Goal: Transaction & Acquisition: Book appointment/travel/reservation

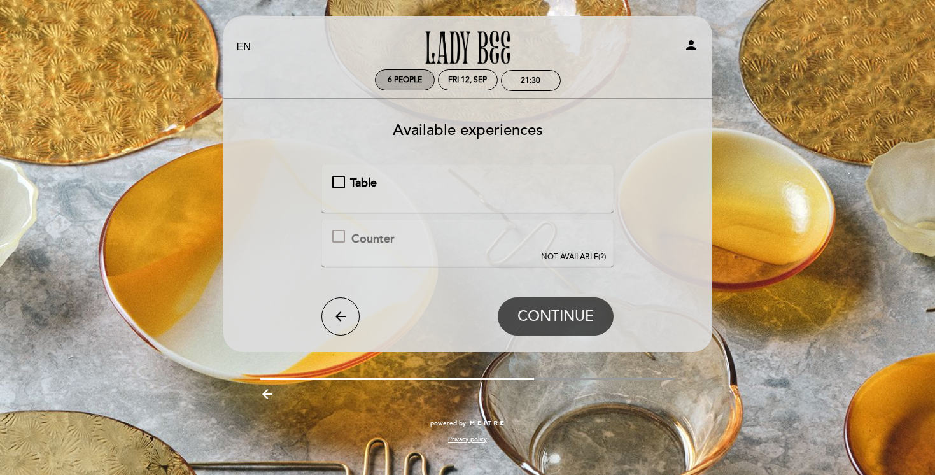
click at [410, 82] on span "6 people" at bounding box center [405, 80] width 34 height 10
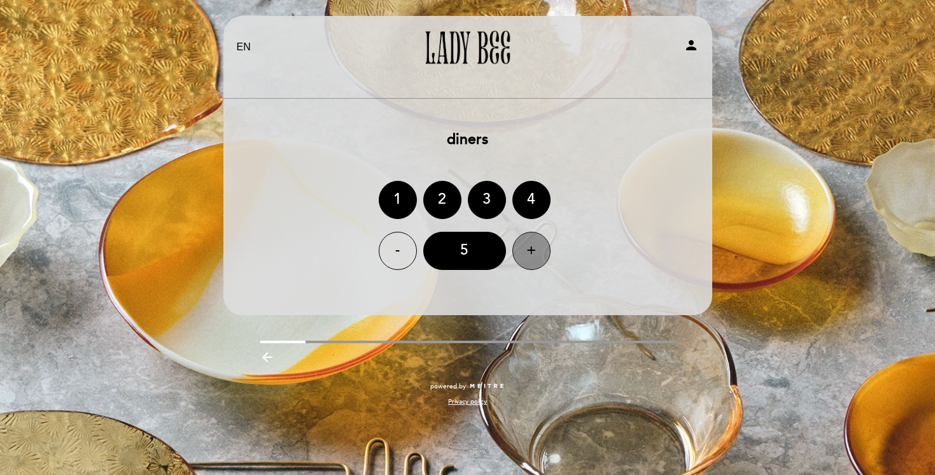
click at [532, 260] on div "+" at bounding box center [532, 251] width 38 height 38
click at [472, 257] on div "7" at bounding box center [464, 251] width 83 height 38
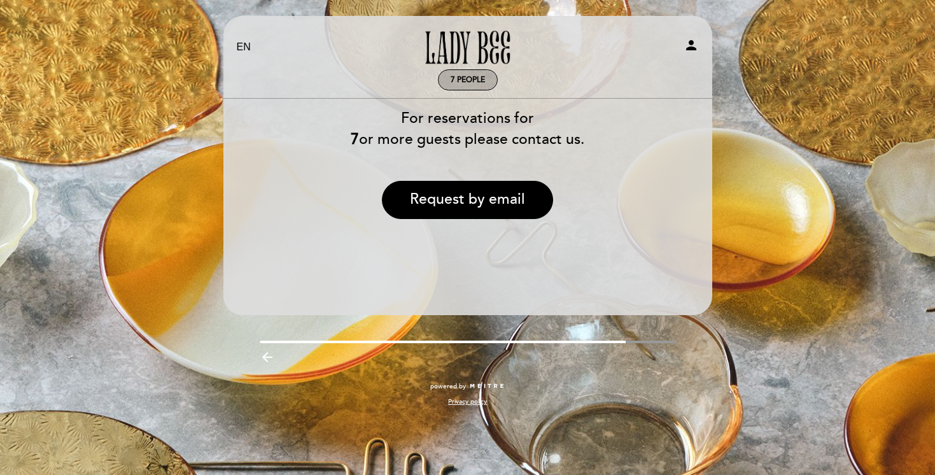
click at [450, 85] on div "7 people" at bounding box center [468, 80] width 59 height 20
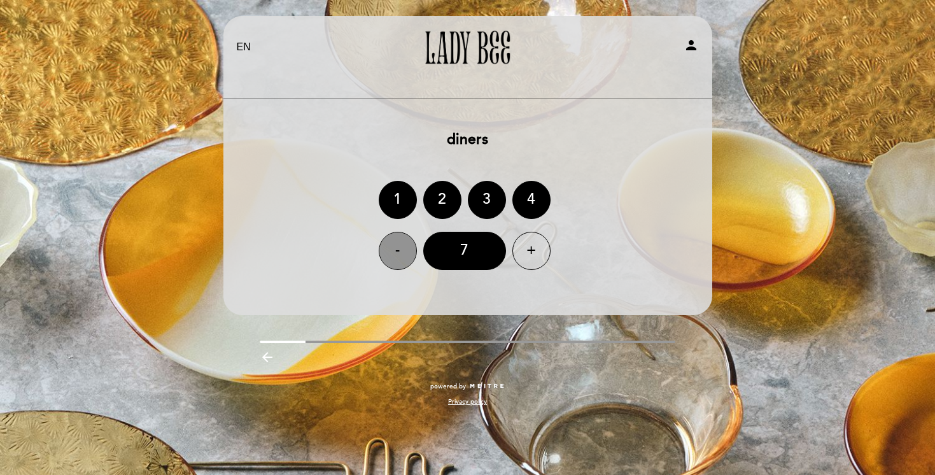
click at [383, 242] on div "-" at bounding box center [398, 251] width 38 height 38
click at [440, 257] on div "6" at bounding box center [464, 251] width 83 height 38
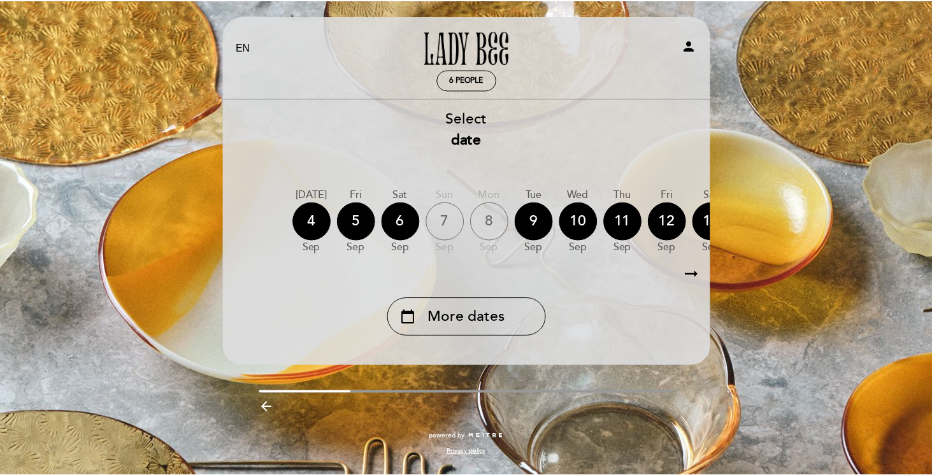
scroll to position [0, 88]
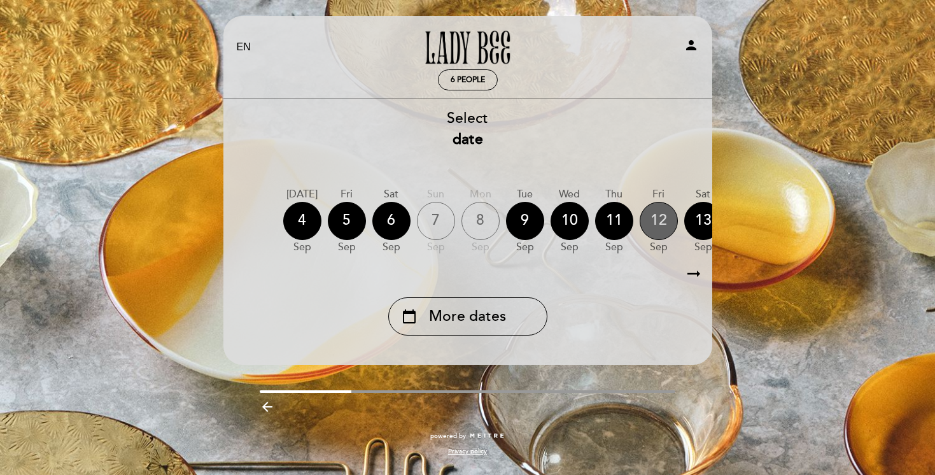
click at [653, 219] on div "12" at bounding box center [659, 221] width 38 height 38
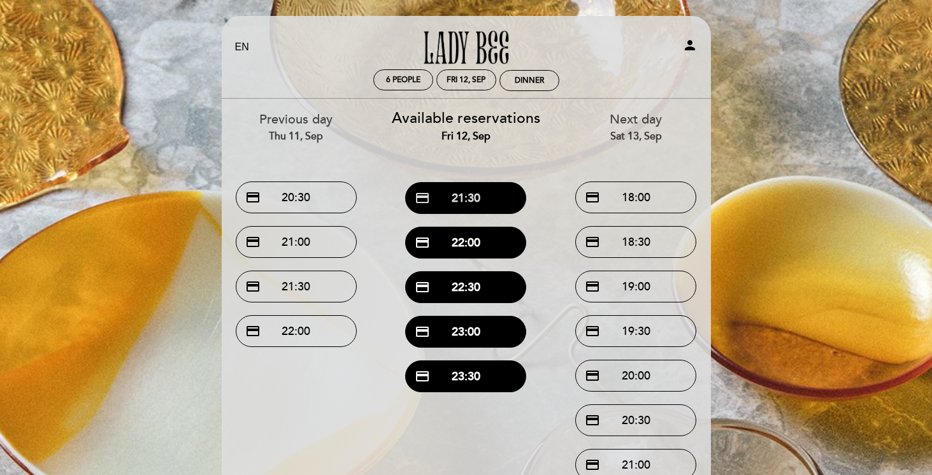
click at [463, 197] on button "credit_card 21:30" at bounding box center [465, 198] width 121 height 32
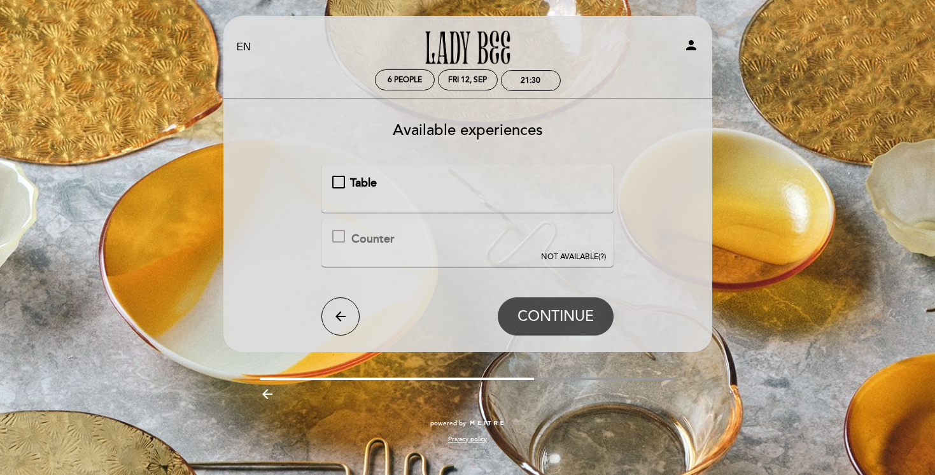
click at [335, 187] on div "Table" at bounding box center [467, 183] width 271 height 17
click at [532, 318] on span "CONTINUE" at bounding box center [556, 317] width 76 height 18
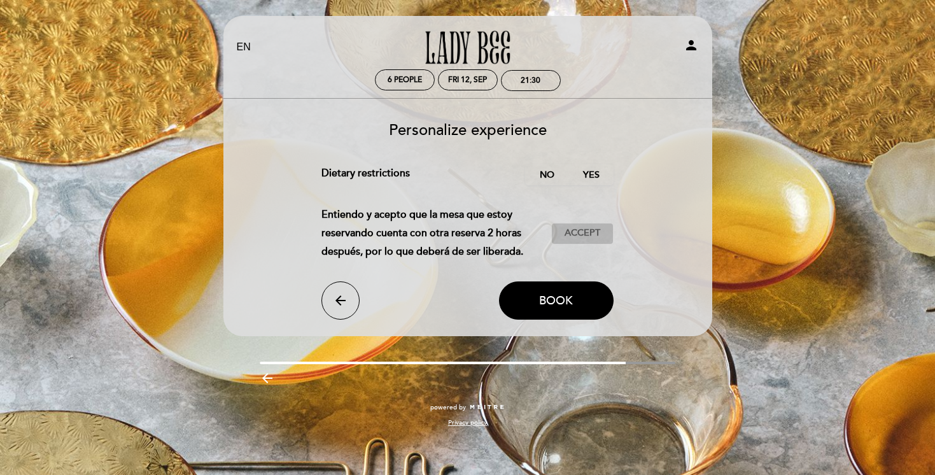
click at [576, 235] on span "Accept" at bounding box center [583, 233] width 36 height 13
click at [555, 181] on label "No" at bounding box center [547, 174] width 45 height 21
click at [553, 306] on span "Book" at bounding box center [556, 301] width 34 height 14
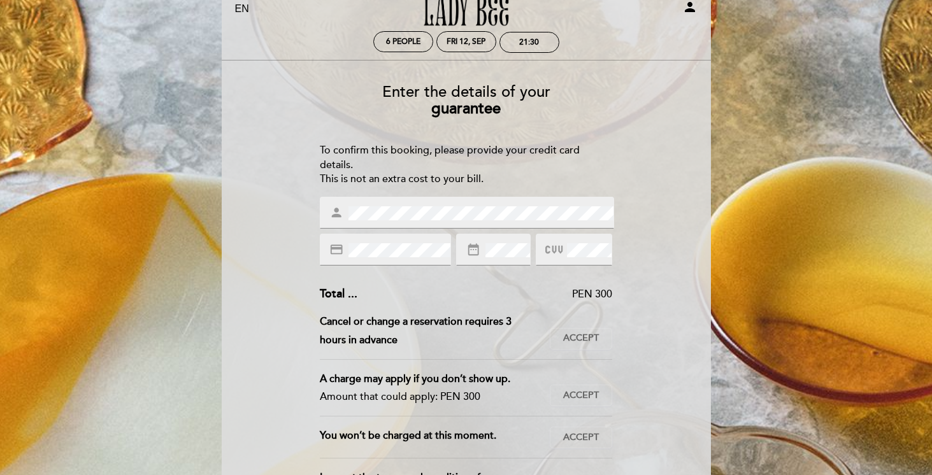
scroll to position [38, 0]
click at [416, 205] on div "person" at bounding box center [467, 213] width 294 height 32
click at [353, 259] on div "credit_card" at bounding box center [385, 250] width 131 height 32
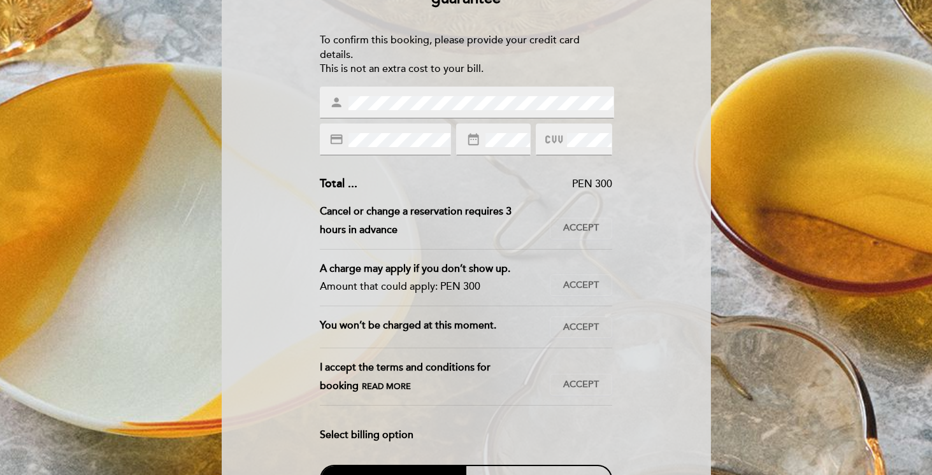
scroll to position [171, 0]
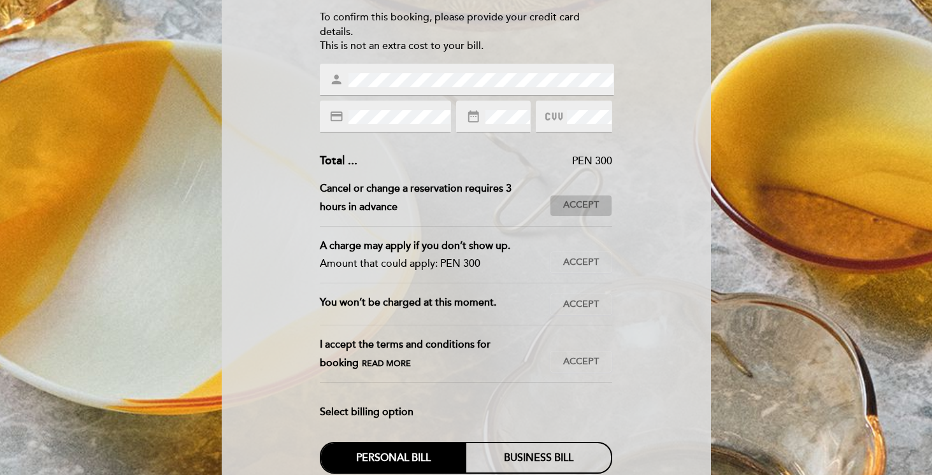
click at [585, 205] on span "Accept" at bounding box center [581, 205] width 36 height 13
click at [586, 261] on span "Accept" at bounding box center [581, 262] width 36 height 13
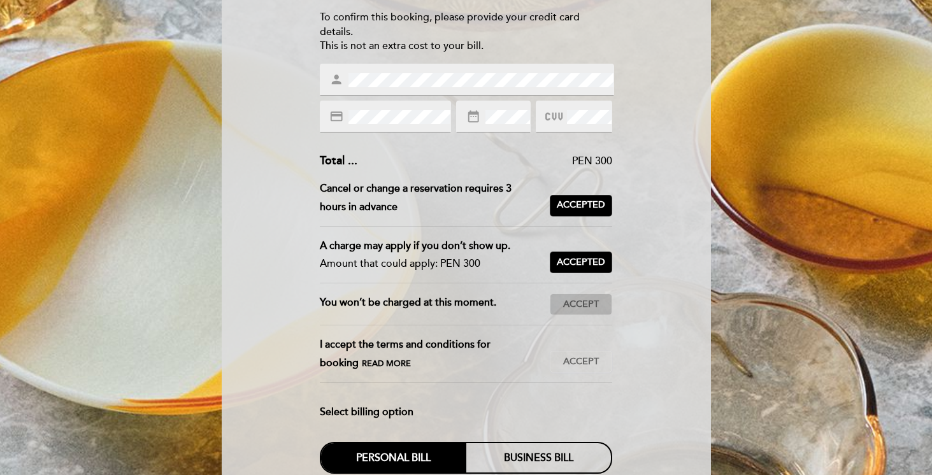
click at [586, 306] on span "Accept" at bounding box center [581, 304] width 36 height 13
click at [587, 353] on button "Accept Accepted" at bounding box center [581, 362] width 62 height 22
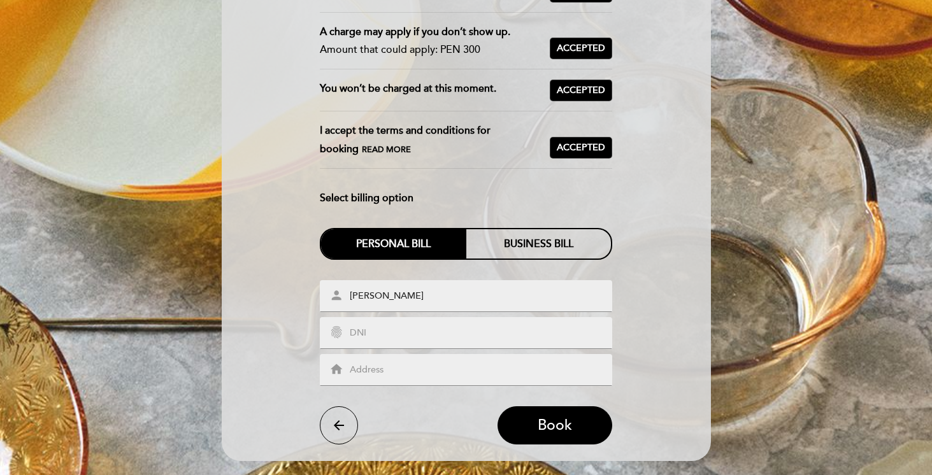
scroll to position [385, 0]
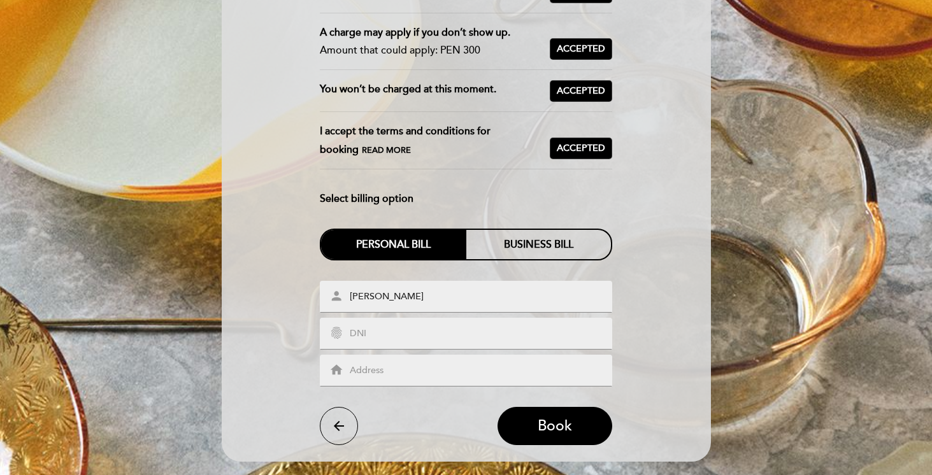
click at [513, 329] on input "text" at bounding box center [480, 334] width 265 height 15
type input "74505334"
click at [441, 374] on input "text" at bounding box center [480, 371] width 265 height 15
type input "Genaro [STREET_ADDRESS]"
click at [640, 315] on div "Enter the details of your guarantee To confirm this booking, please provide you…" at bounding box center [466, 86] width 471 height 718
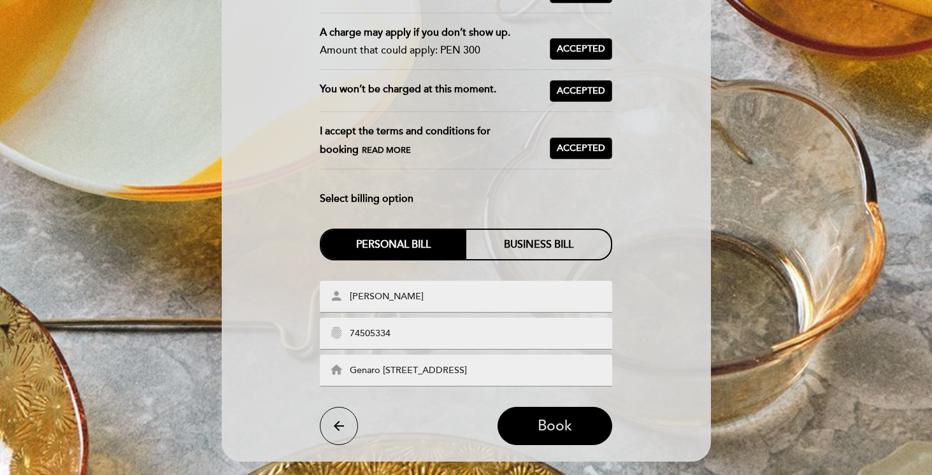
click at [555, 433] on span "Book" at bounding box center [554, 426] width 34 height 18
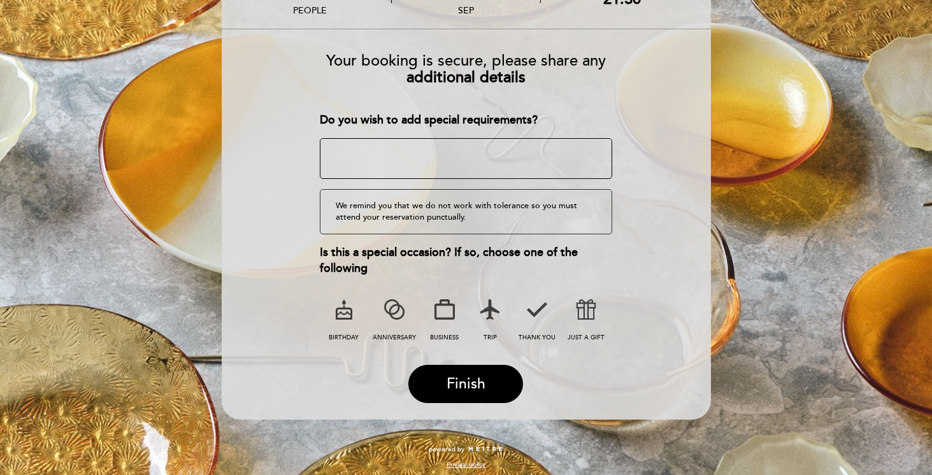
scroll to position [111, 0]
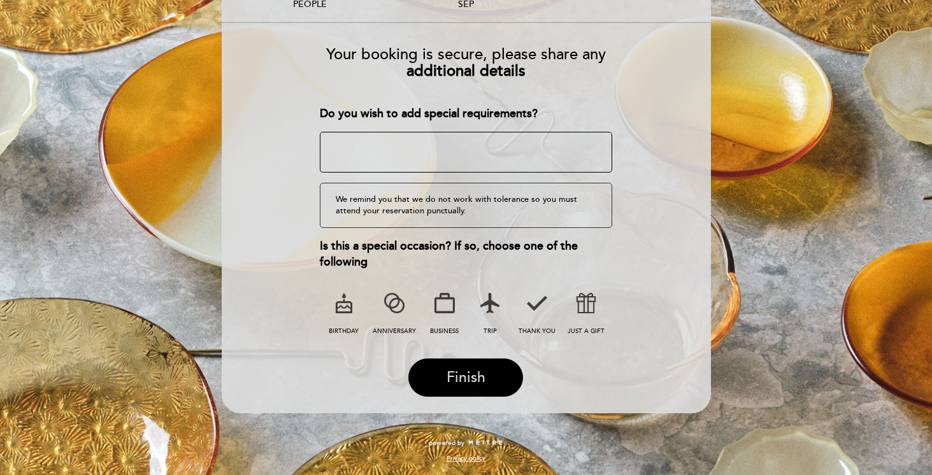
click at [474, 377] on span "Finish" at bounding box center [465, 378] width 39 height 18
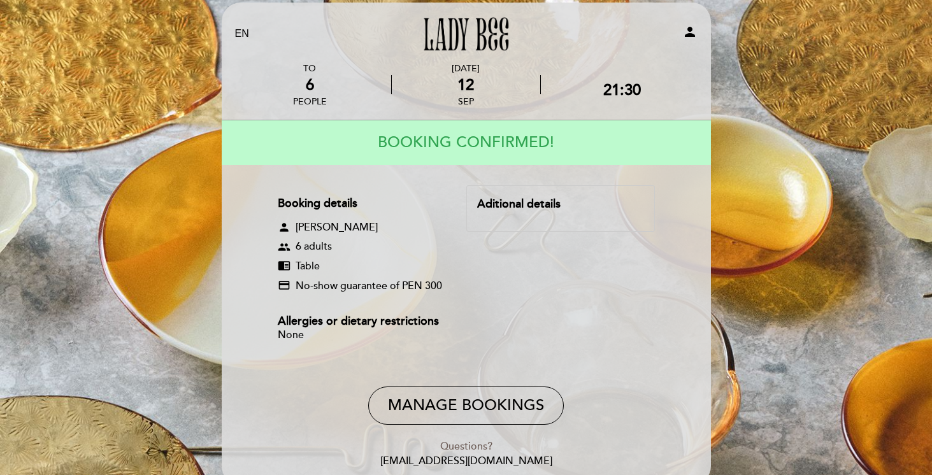
scroll to position [13, 0]
